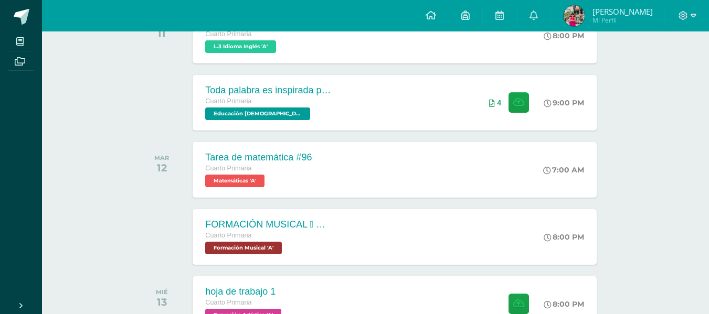
scroll to position [203, 0]
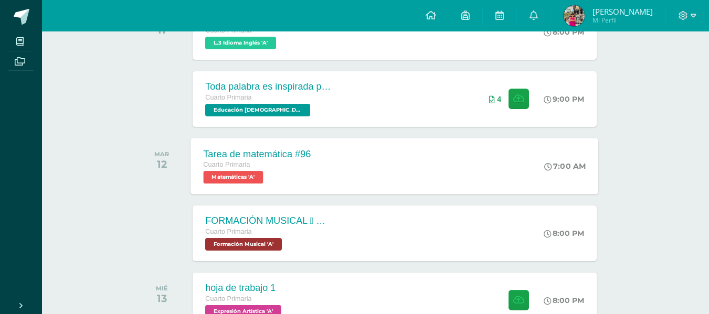
click at [255, 157] on div "Tarea de matemática #96" at bounding box center [258, 153] width 108 height 11
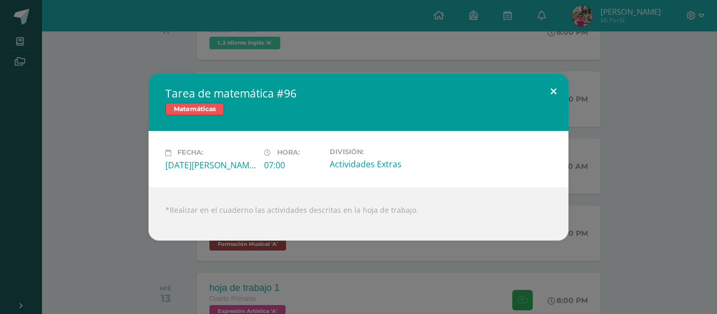
click at [555, 91] on button at bounding box center [553, 91] width 30 height 36
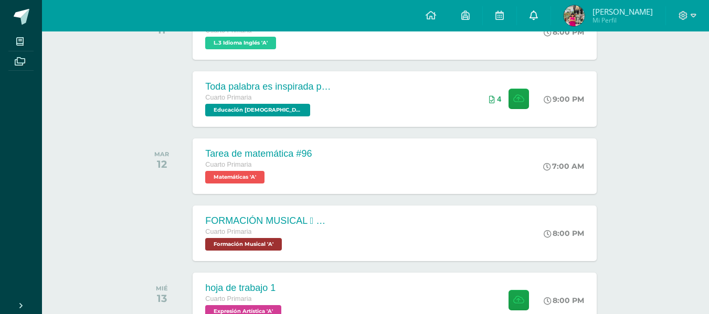
click at [550, 12] on link at bounding box center [534, 15] width 34 height 31
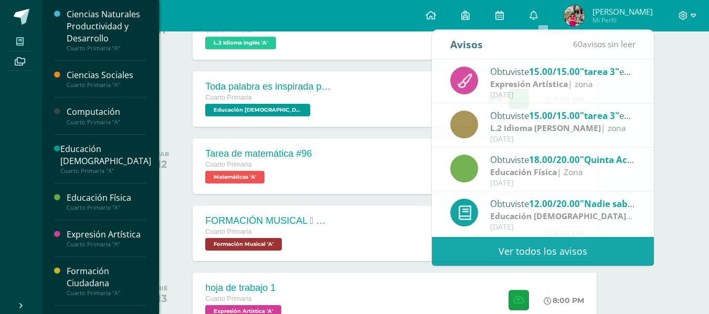
click at [22, 37] on icon at bounding box center [19, 41] width 7 height 8
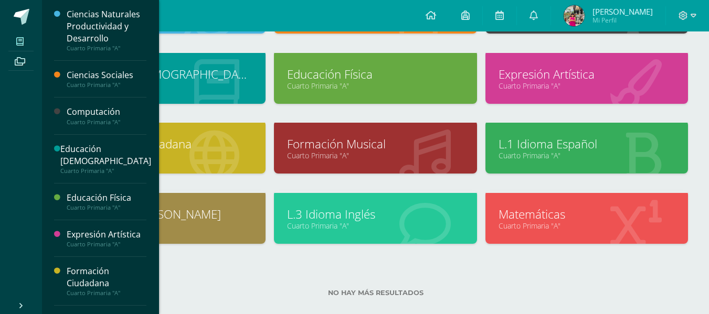
scroll to position [136, 0]
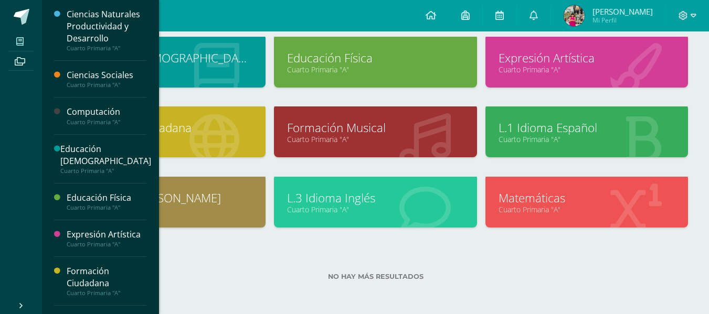
click at [530, 199] on link "Matemáticas" at bounding box center [586, 198] width 176 height 16
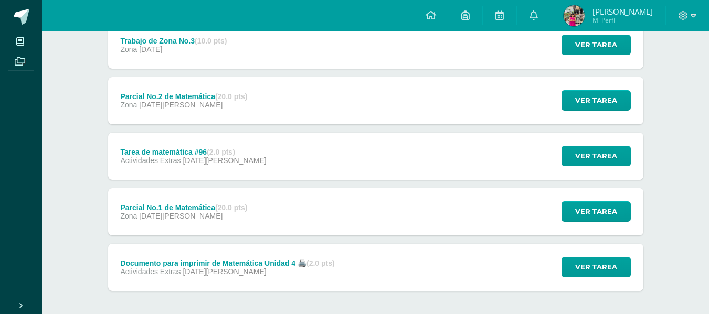
scroll to position [157, 0]
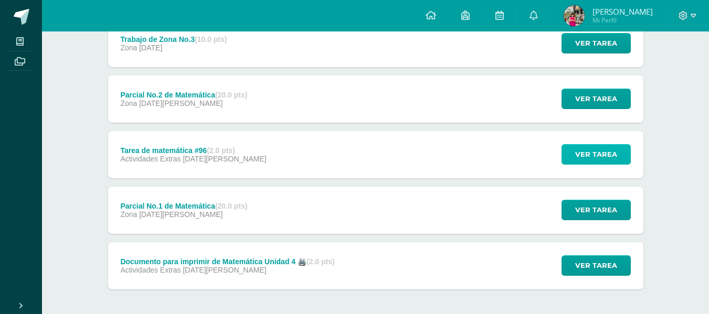
click at [581, 153] on span "Ver tarea" at bounding box center [596, 154] width 42 height 19
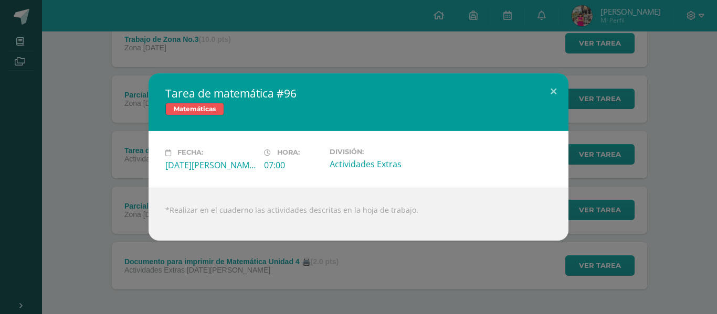
click at [687, 169] on div "Tarea de matemática #96 Matemáticas Fecha: [DATE][PERSON_NAME] Hora: 07:00 Divi…" at bounding box center [358, 156] width 708 height 167
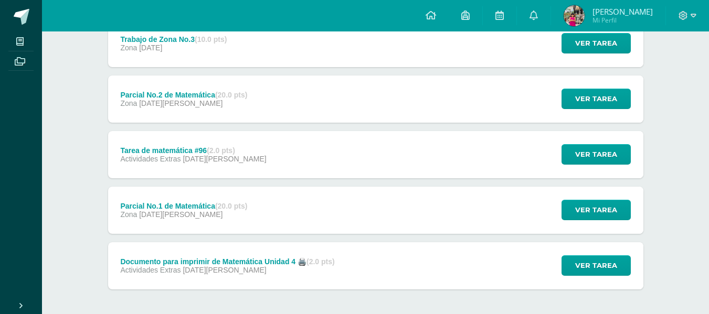
click at [184, 260] on div "Documento para imprimir de Matemática Unidad 4 🖨️ (2.0 pts)" at bounding box center [227, 262] width 214 height 8
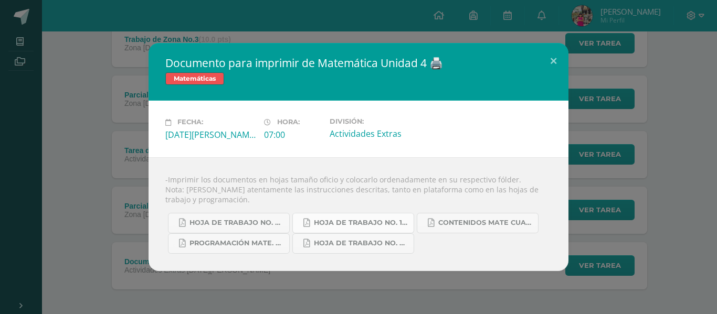
click at [350, 225] on span "hoja de trabajo No. 1 matemática.pdf" at bounding box center [361, 223] width 94 height 8
click at [261, 225] on span "hoja de trabajo No. 2 mate cuarta unidad..pdf" at bounding box center [236, 223] width 94 height 8
click at [379, 240] on span "hoja de trabajo No. 3 mate. cuarta unidad.pdf" at bounding box center [361, 243] width 94 height 8
click at [466, 222] on span "contenidos mate cuarta unidad.pdf" at bounding box center [485, 223] width 94 height 8
click at [680, 194] on div "Documento para imprimir de Matemática Unidad 4 🖨️ Matemáticas Fecha: [DATE][PER…" at bounding box center [358, 157] width 708 height 228
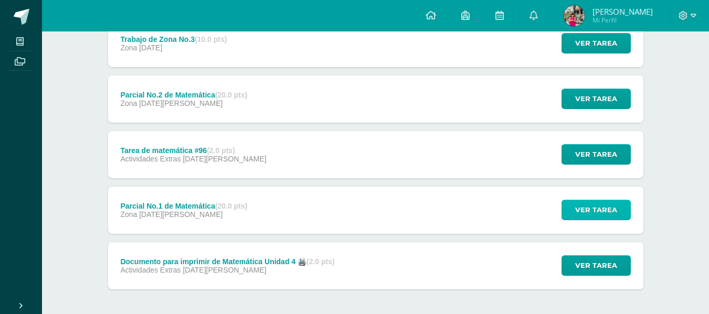
click at [605, 210] on span "Ver tarea" at bounding box center [596, 209] width 42 height 19
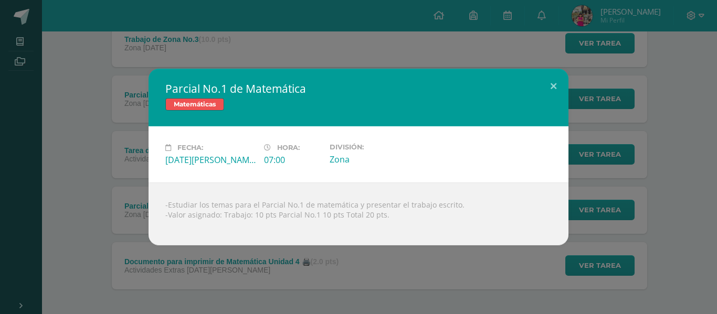
click at [693, 181] on div "Parcial No.1 de Matemática Matemáticas Fecha: [DATE][PERSON_NAME] Hora: 07:00 D…" at bounding box center [358, 157] width 708 height 177
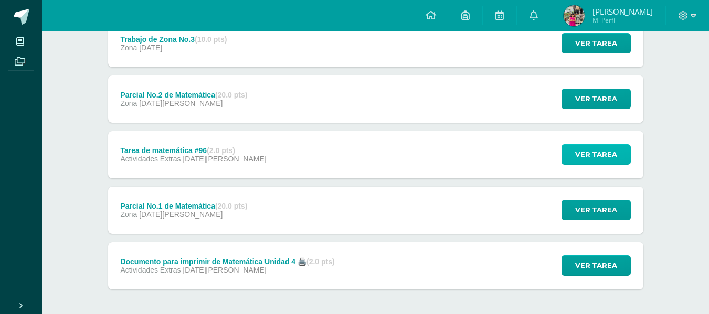
click at [582, 156] on span "Ver tarea" at bounding box center [596, 154] width 42 height 19
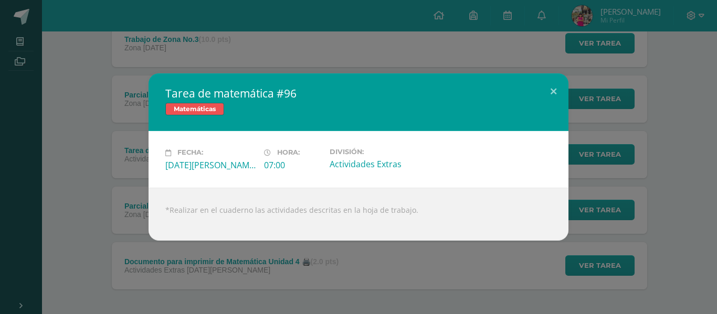
click at [683, 148] on div "Tarea de matemática #96 Matemáticas Fecha: [DATE][PERSON_NAME] Hora: 07:00 Divi…" at bounding box center [358, 156] width 708 height 167
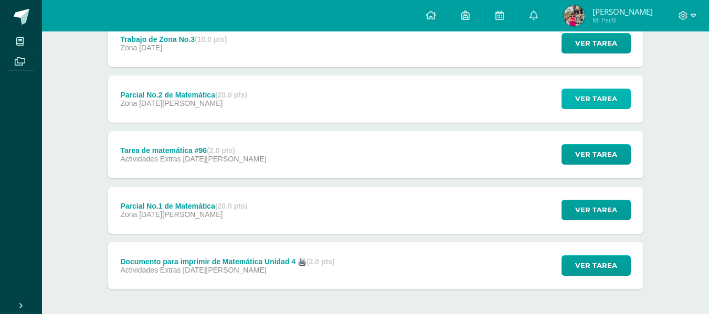
click at [611, 100] on span "Ver tarea" at bounding box center [596, 98] width 42 height 19
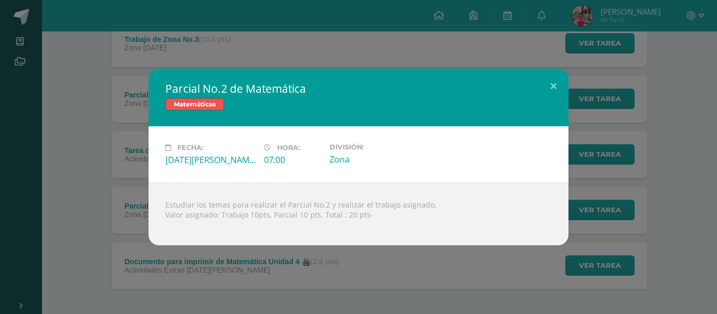
click at [626, 177] on div "Parcial No.2 de Matemática Matemáticas Fecha: [DATE][PERSON_NAME] Hora: 07:00 D…" at bounding box center [358, 157] width 708 height 177
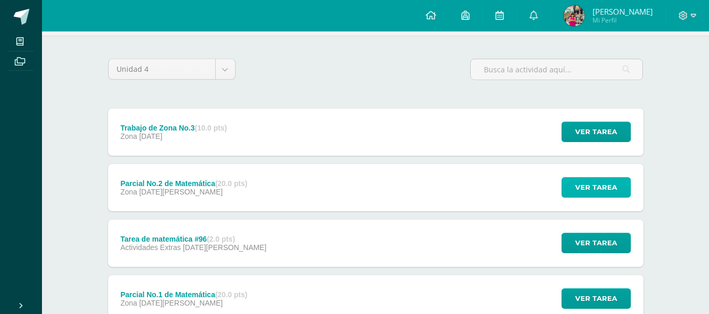
scroll to position [48, 0]
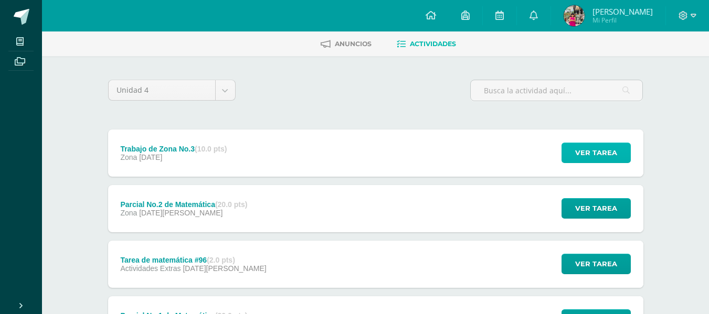
click at [592, 152] on span "Ver tarea" at bounding box center [596, 152] width 42 height 19
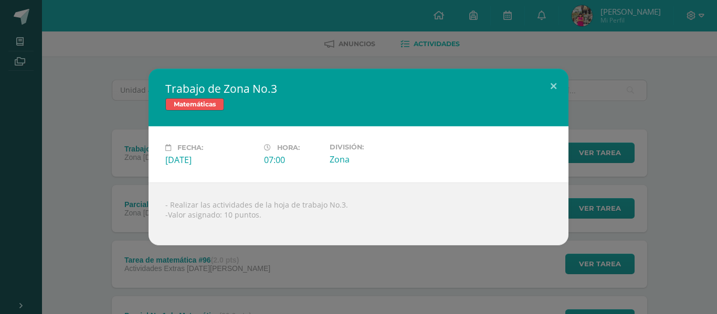
click at [665, 187] on div "Trabajo de Zona No.3 Matemáticas Fecha: [DATE] Hora: 07:00 División: Zona" at bounding box center [358, 157] width 708 height 177
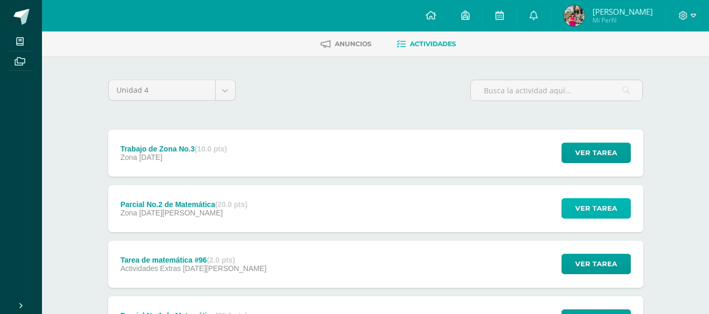
click at [605, 209] on span "Ver tarea" at bounding box center [596, 208] width 42 height 19
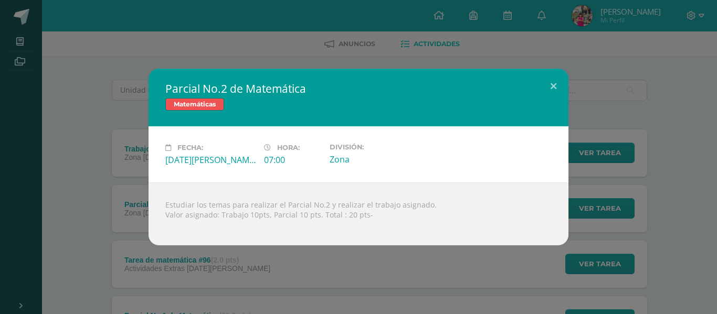
click at [655, 169] on div "Parcial No.2 de Matemática Matemáticas Fecha: [DATE][PERSON_NAME] Hora: 07:00 D…" at bounding box center [358, 157] width 708 height 177
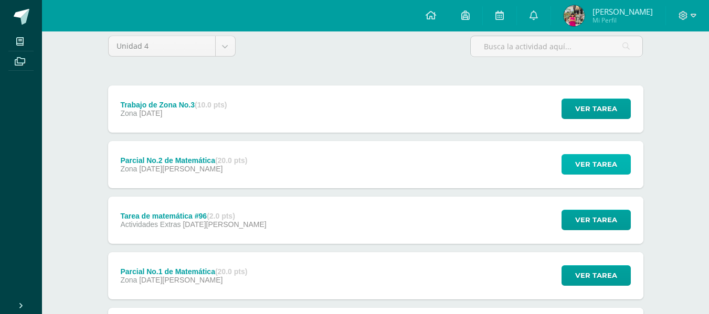
scroll to position [0, 0]
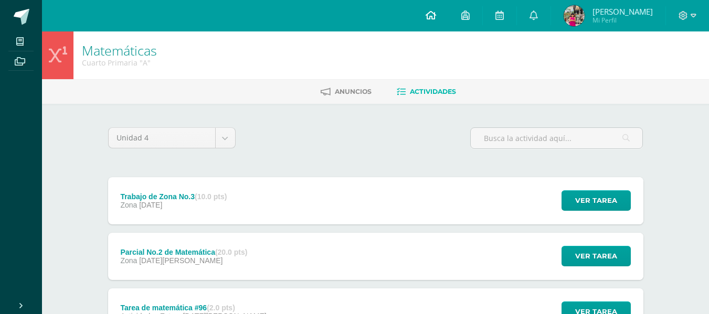
click at [436, 15] on icon at bounding box center [430, 14] width 10 height 9
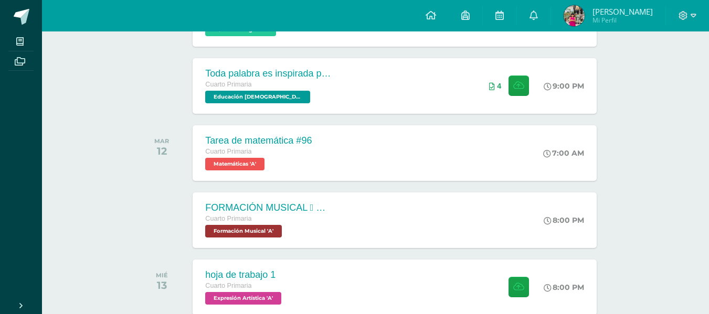
scroll to position [220, 0]
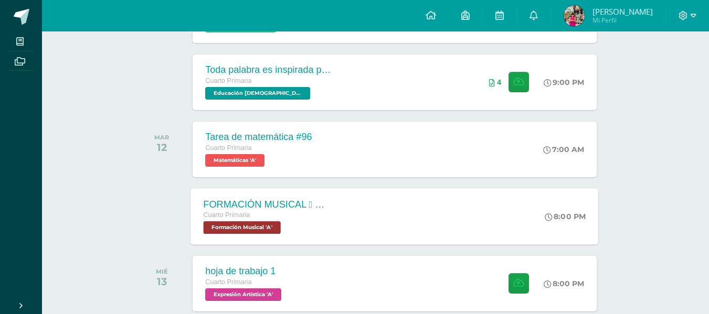
click at [239, 195] on div "FORMACIÓN MUSICAL  EJERCICIO RITMICO Cuarto Primaria Formación Musical 'A'" at bounding box center [267, 216] width 153 height 56
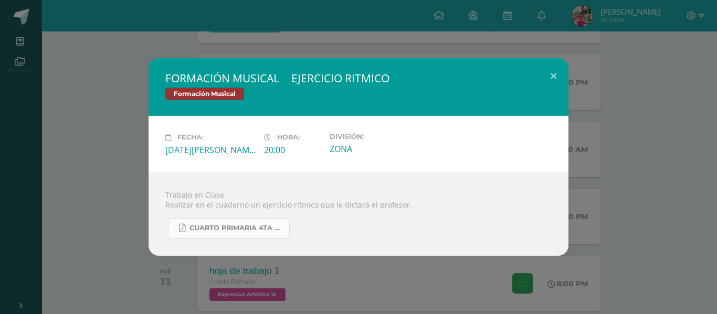
click at [256, 225] on span "CUARTO PRIMARIA 4TA UNIDAD.pdf" at bounding box center [236, 228] width 94 height 8
click at [670, 128] on div "FORMACIÓN MUSICAL  EJERCICIO RITMICO Formación Musical Fecha: Martes 12 de Ago…" at bounding box center [358, 156] width 708 height 197
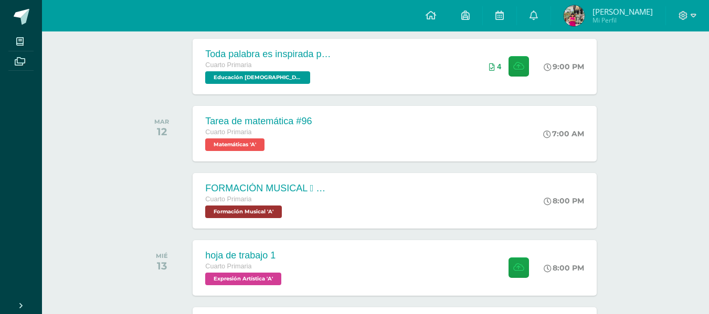
scroll to position [243, 0]
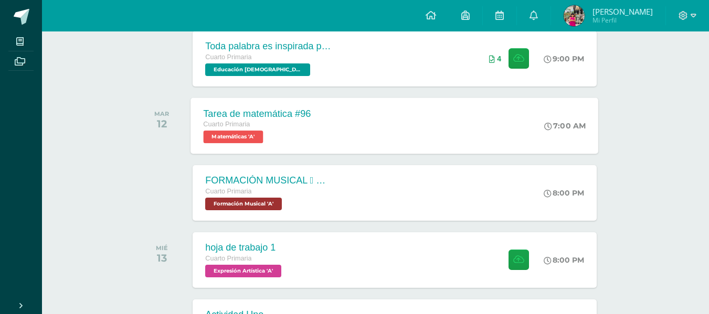
click at [307, 113] on div "Tarea de matemática #96" at bounding box center [258, 113] width 108 height 11
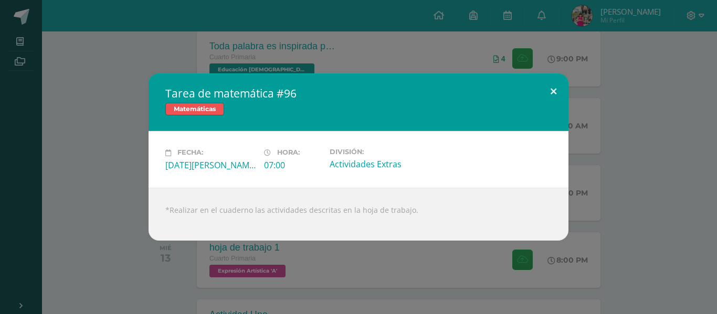
click at [555, 88] on button at bounding box center [553, 91] width 30 height 36
